Goal: Information Seeking & Learning: Find contact information

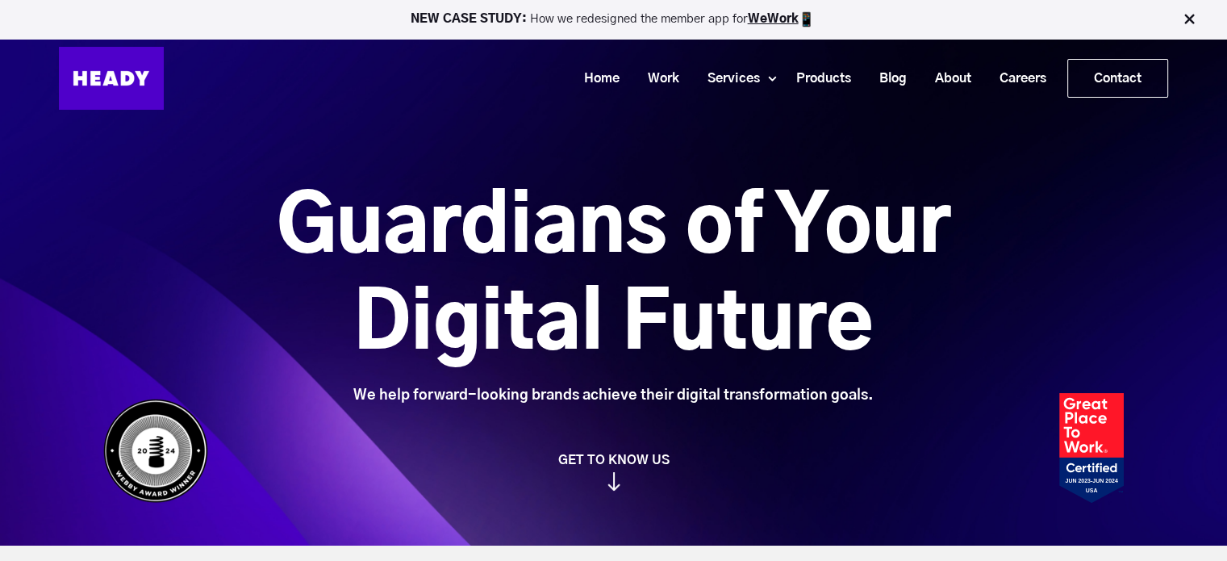
click at [211, 39] on div "NEW CASE STUDY: How we redesigned the member app for WeWork Home Work Services …" at bounding box center [613, 63] width 1227 height 126
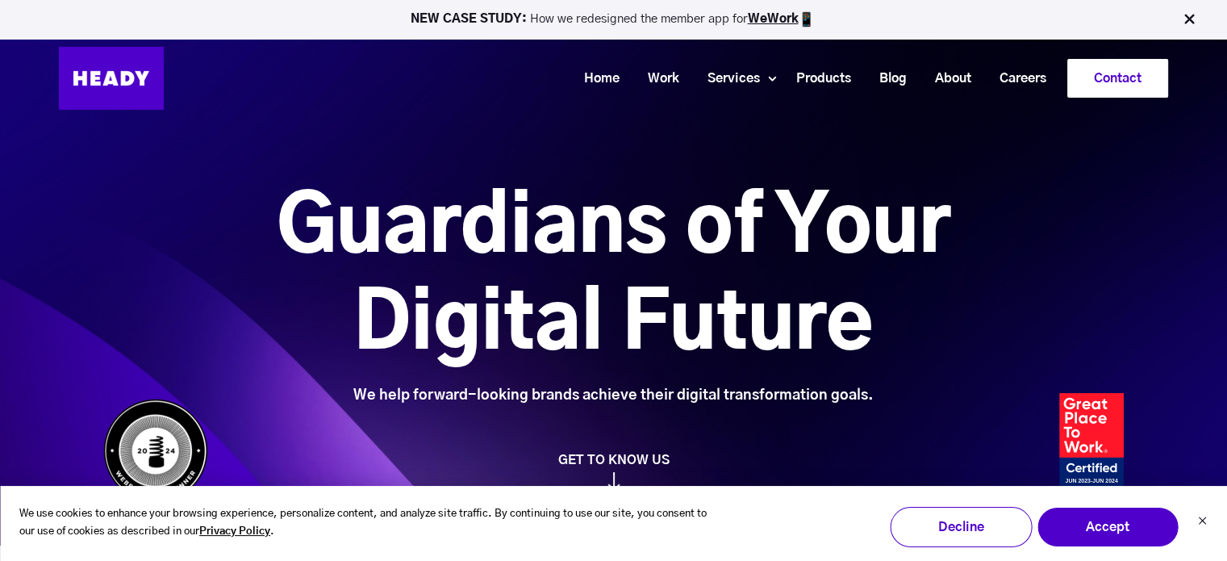
click at [1128, 64] on link "Contact" at bounding box center [1117, 78] width 99 height 37
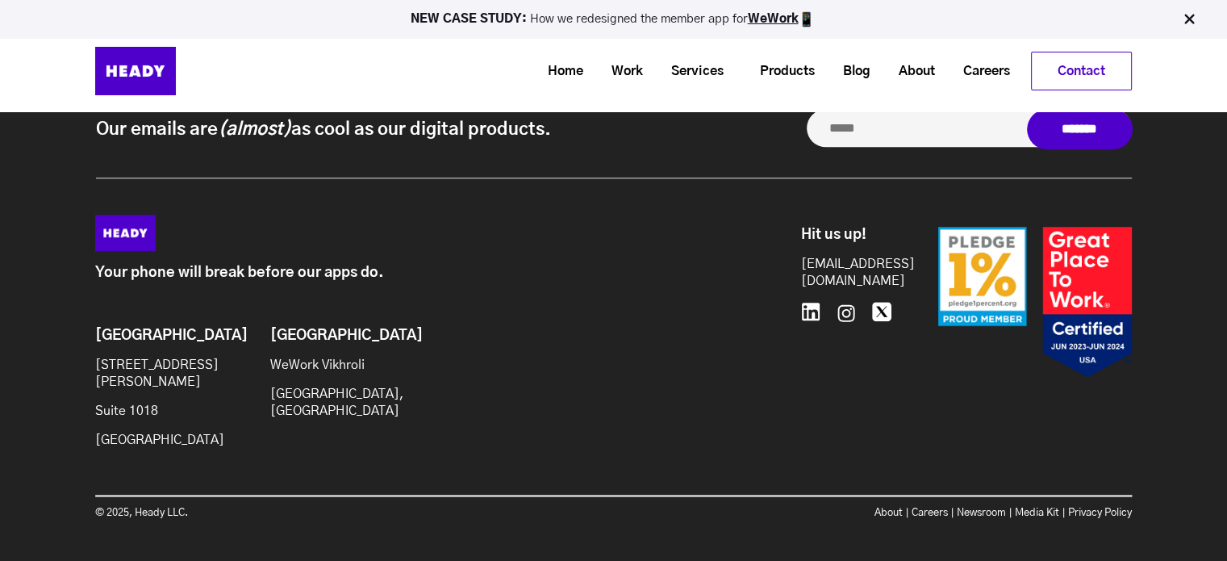
scroll to position [1500, 0]
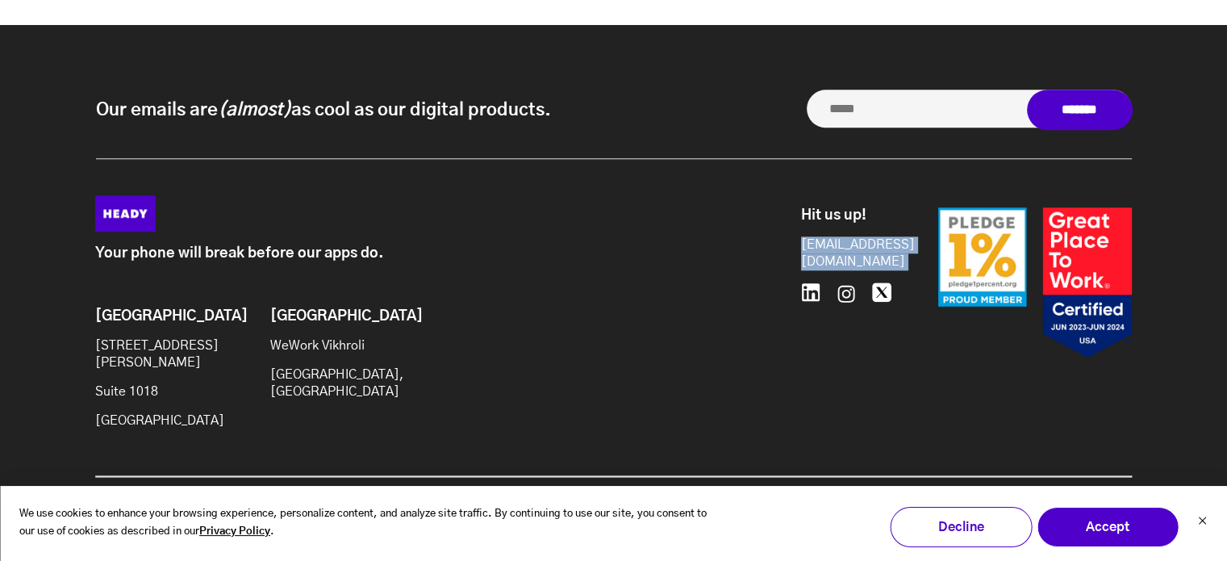
drag, startPoint x: 794, startPoint y: 252, endPoint x: 912, endPoint y: 244, distance: 118.8
click at [912, 244] on div "Hit us up! [EMAIL_ADDRESS][DOMAIN_NAME] 646.480.0489" at bounding box center [960, 292] width 343 height 195
copy div "[EMAIL_ADDRESS][DOMAIN_NAME] 646.480.0489"
click at [980, 539] on button "Decline" at bounding box center [961, 527] width 142 height 40
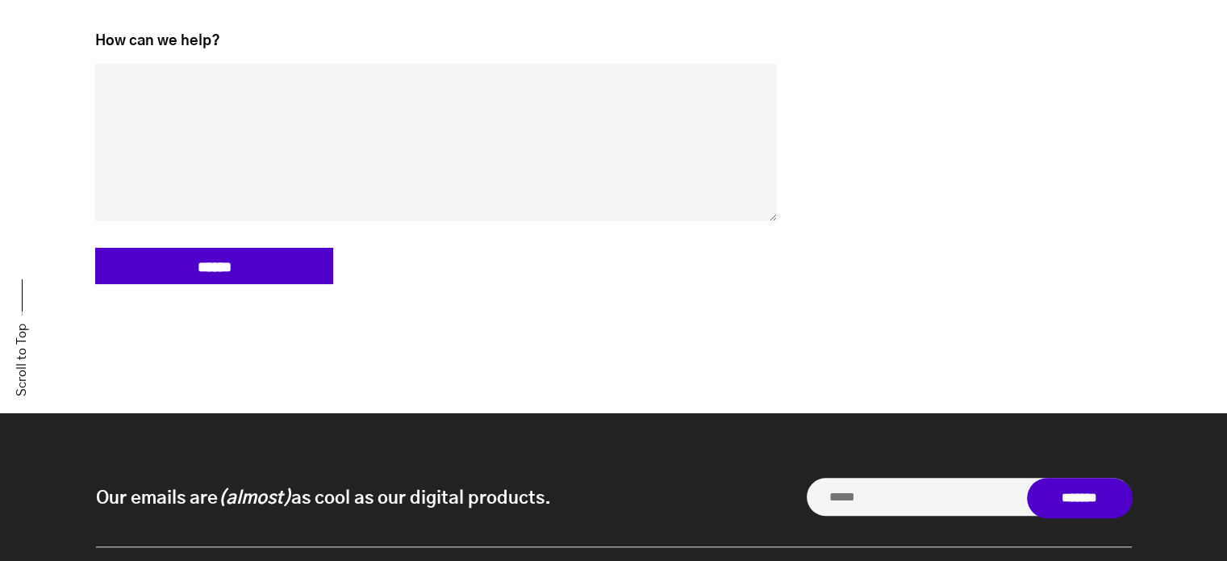
scroll to position [1500, 0]
